Goal: Find specific page/section: Find specific page/section

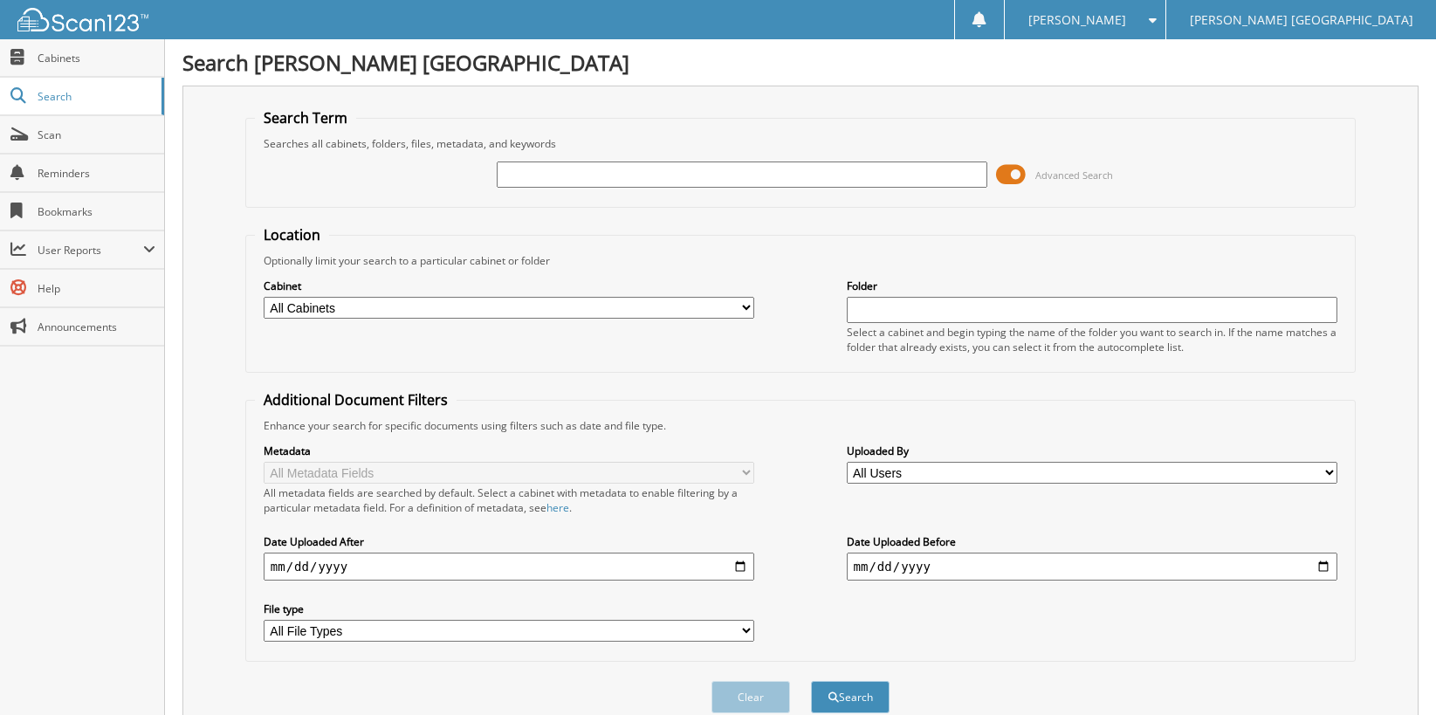
drag, startPoint x: 590, startPoint y: 175, endPoint x: 587, endPoint y: 165, distance: 11.0
type input "6167916"
click at [811, 681] on button "Search" at bounding box center [850, 697] width 79 height 32
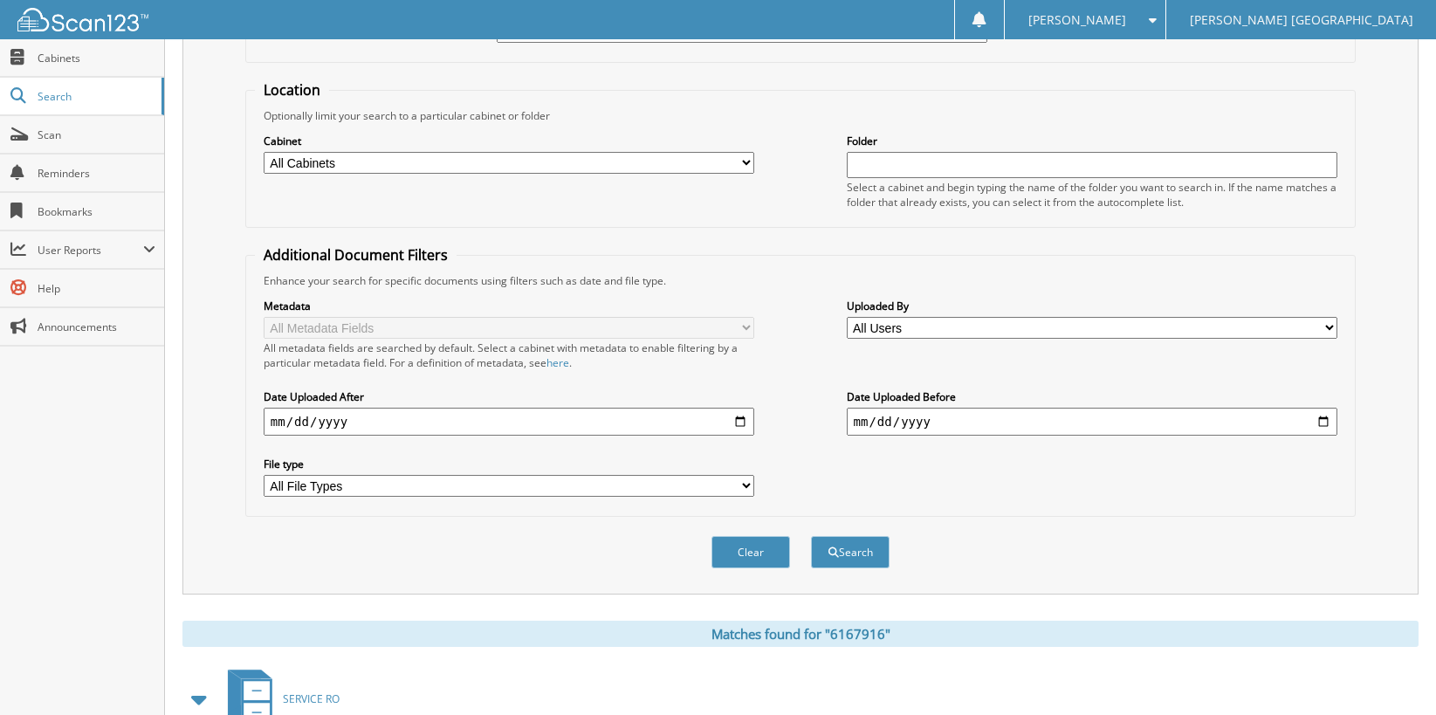
scroll to position [261, 0]
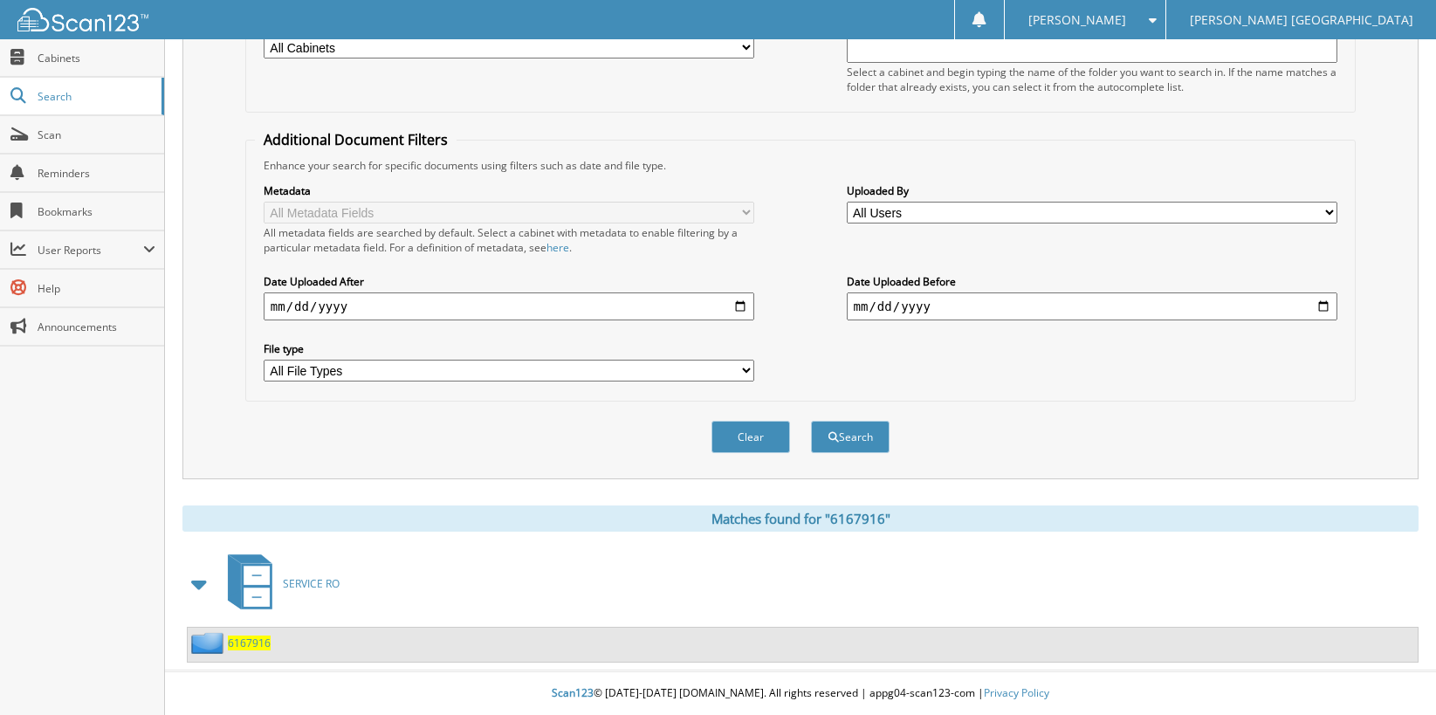
click at [254, 640] on span "6167916" at bounding box center [249, 643] width 43 height 15
